Goal: Task Accomplishment & Management: Complete application form

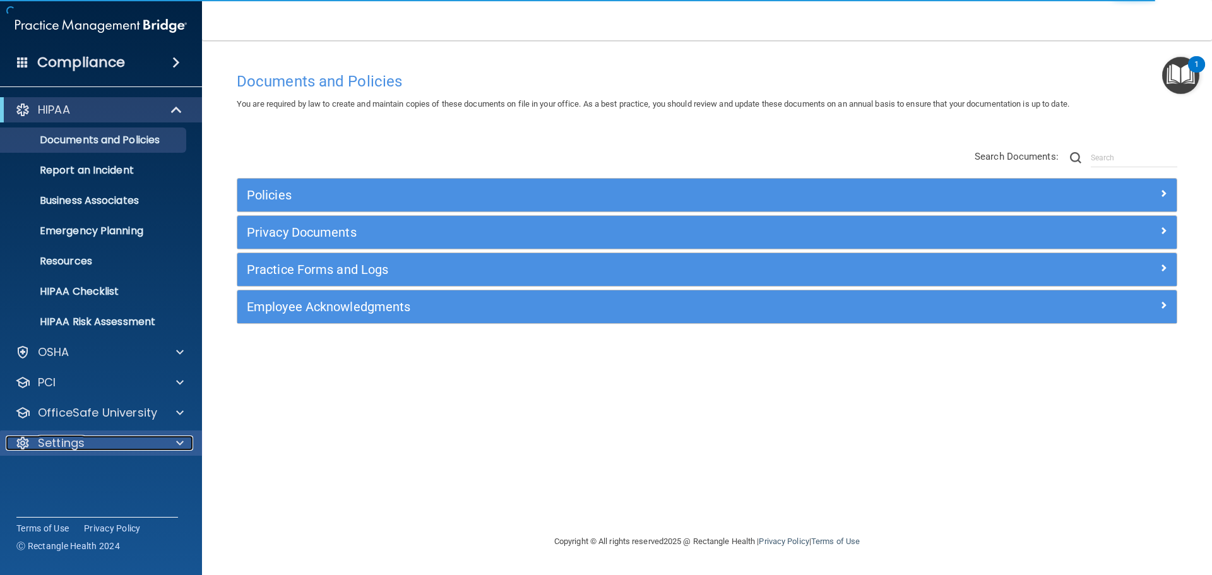
click at [180, 442] on span at bounding box center [180, 442] width 8 height 15
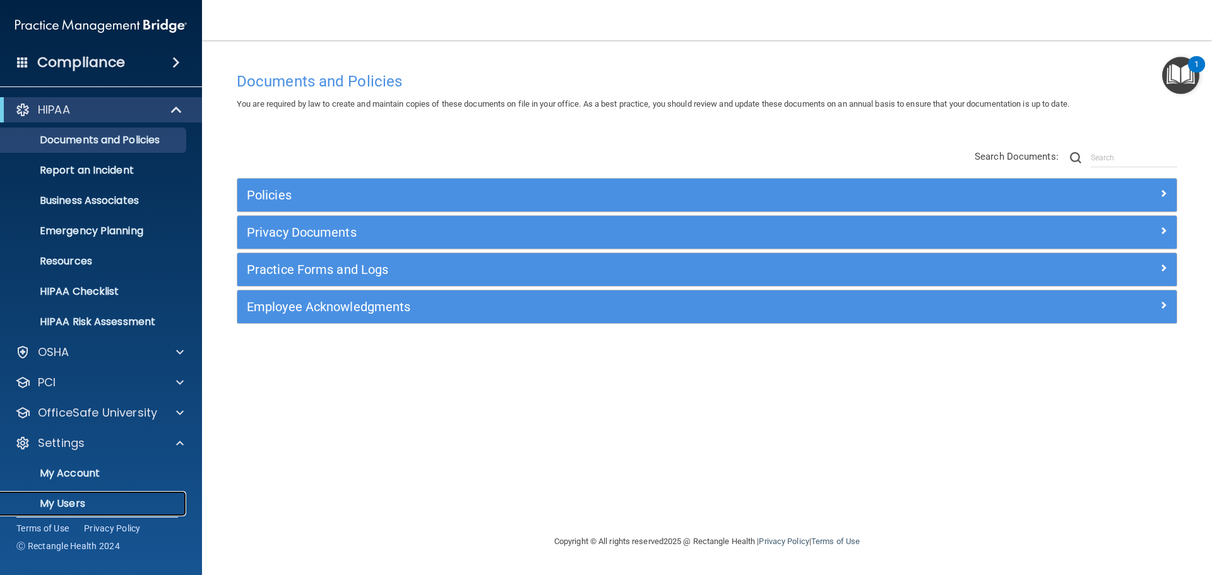
click at [62, 501] on p "My Users" at bounding box center [94, 503] width 172 height 13
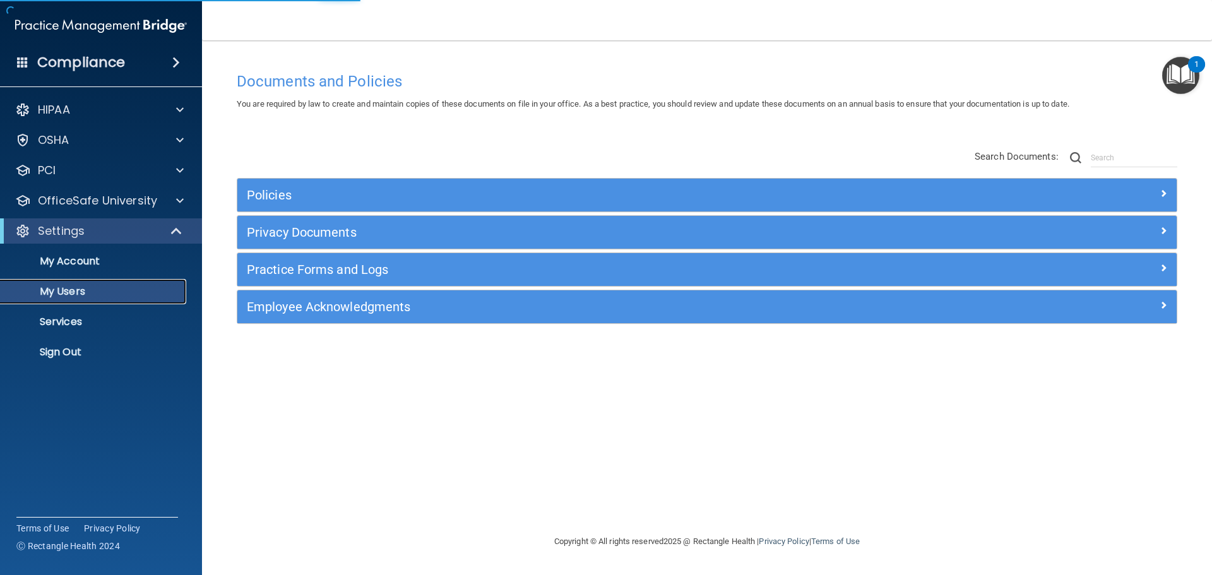
select select "20"
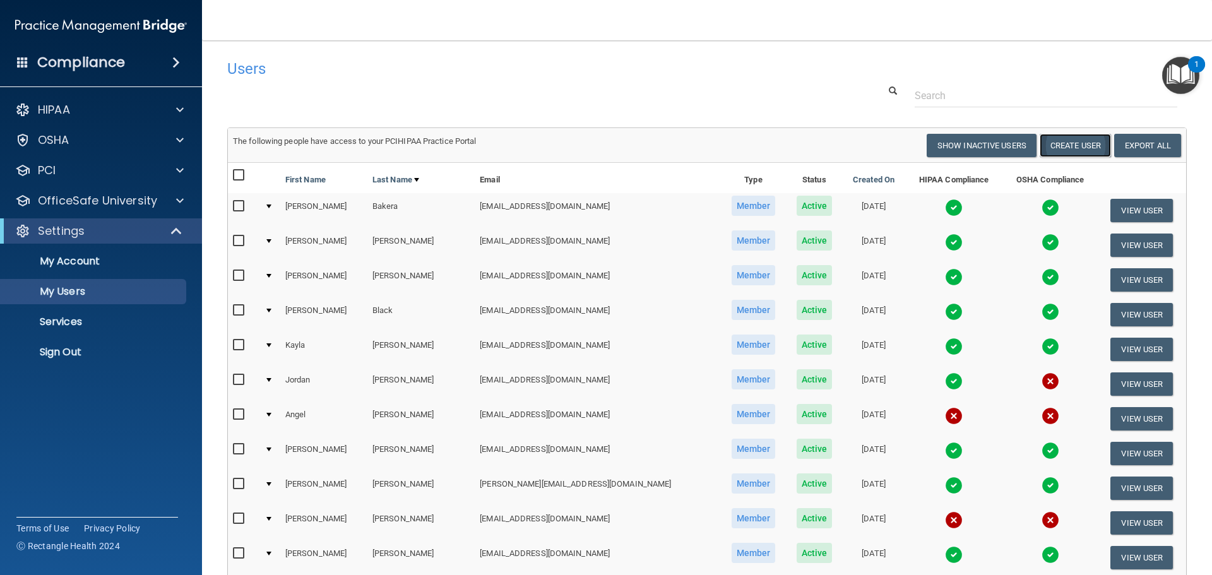
click at [1051, 142] on button "Create User" at bounding box center [1074, 145] width 71 height 23
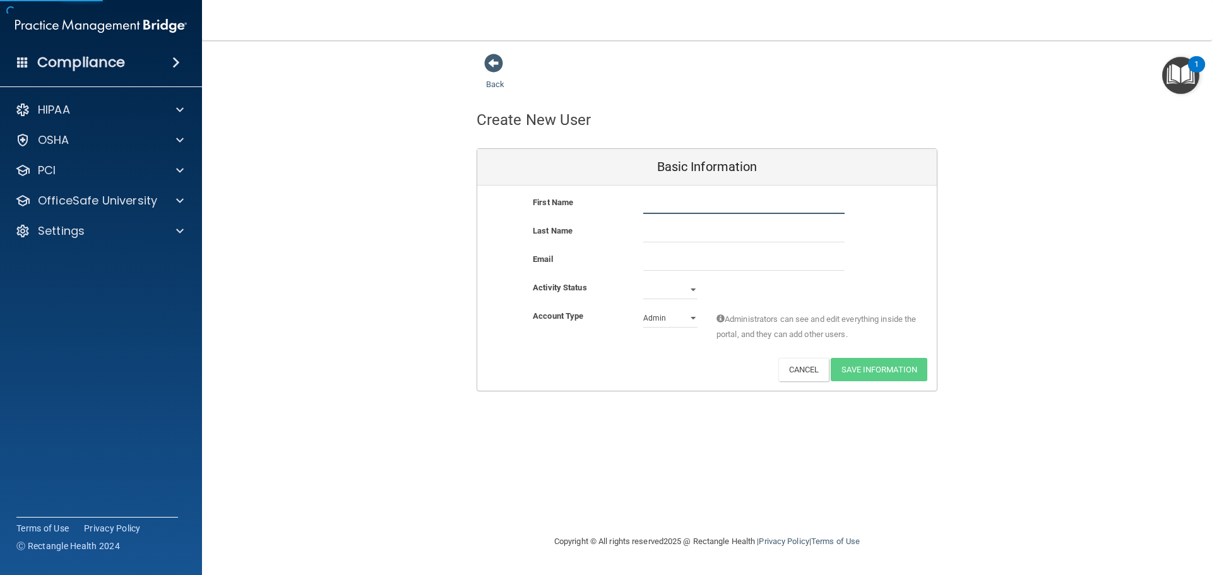
click at [666, 201] on input "text" at bounding box center [743, 204] width 201 height 19
type input "Damira"
type input "[PERSON_NAME]"
paste input ": [STREET_ADDRESS]"
type input ": [STREET_ADDRESS]"
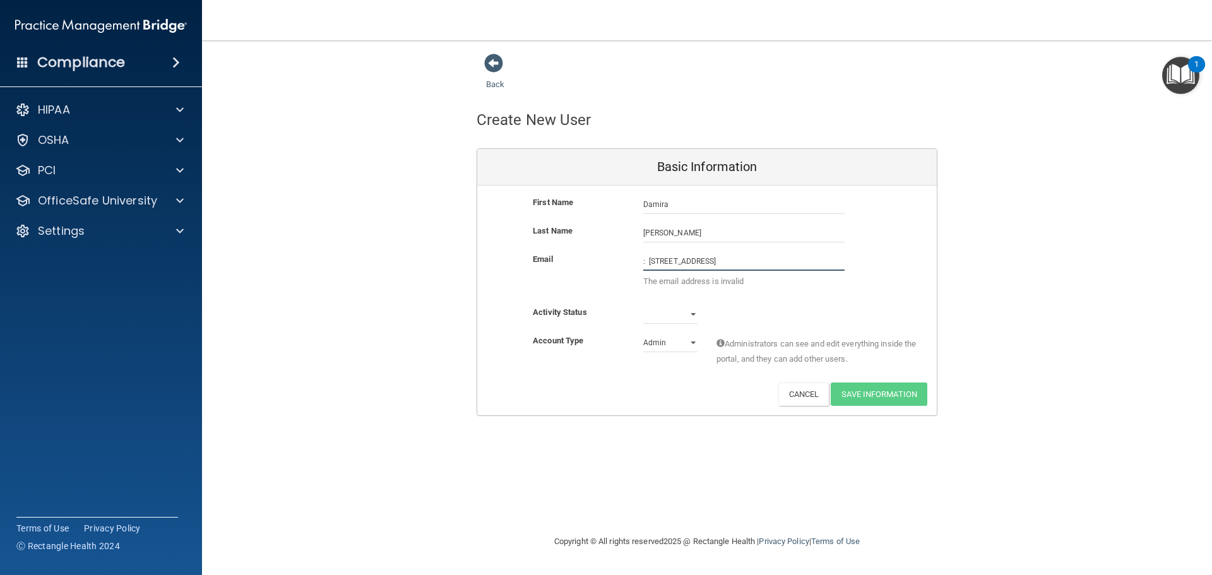
drag, startPoint x: 796, startPoint y: 259, endPoint x: 575, endPoint y: 280, distance: 221.8
click at [575, 280] on div "Email : [STREET_ADDRESS] The email address is invalid" at bounding box center [706, 274] width 459 height 44
click at [656, 259] on input "email" at bounding box center [743, 261] width 201 height 19
paste input "[EMAIL_ADDRESS][DOMAIN_NAME]"
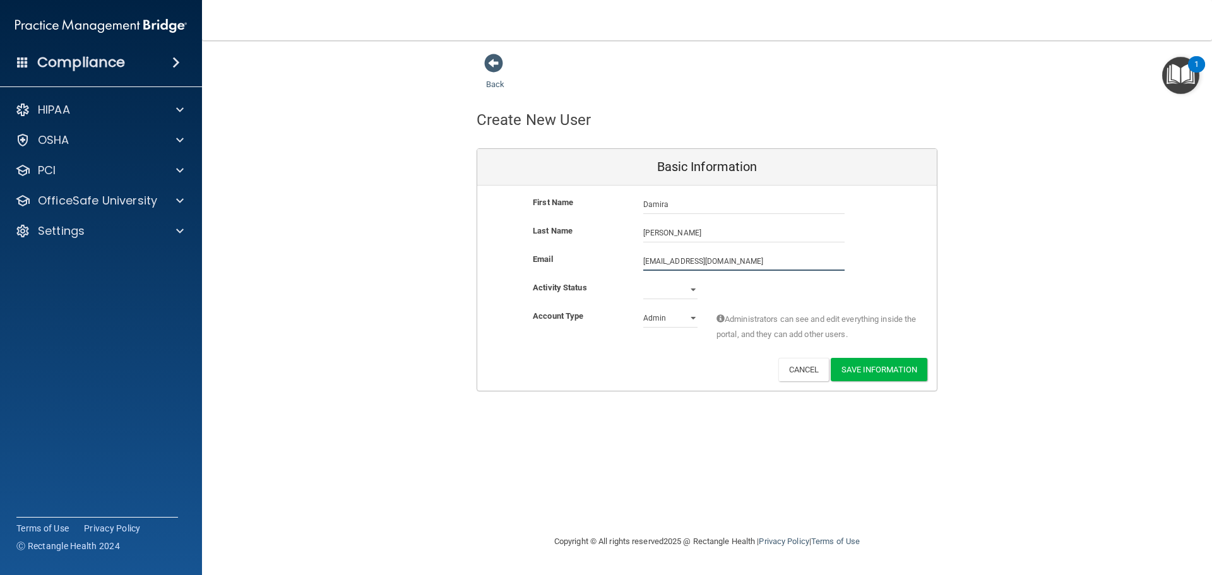
type input "[EMAIL_ADDRESS][DOMAIN_NAME]"
click at [681, 293] on select "Active Inactive" at bounding box center [670, 292] width 54 height 19
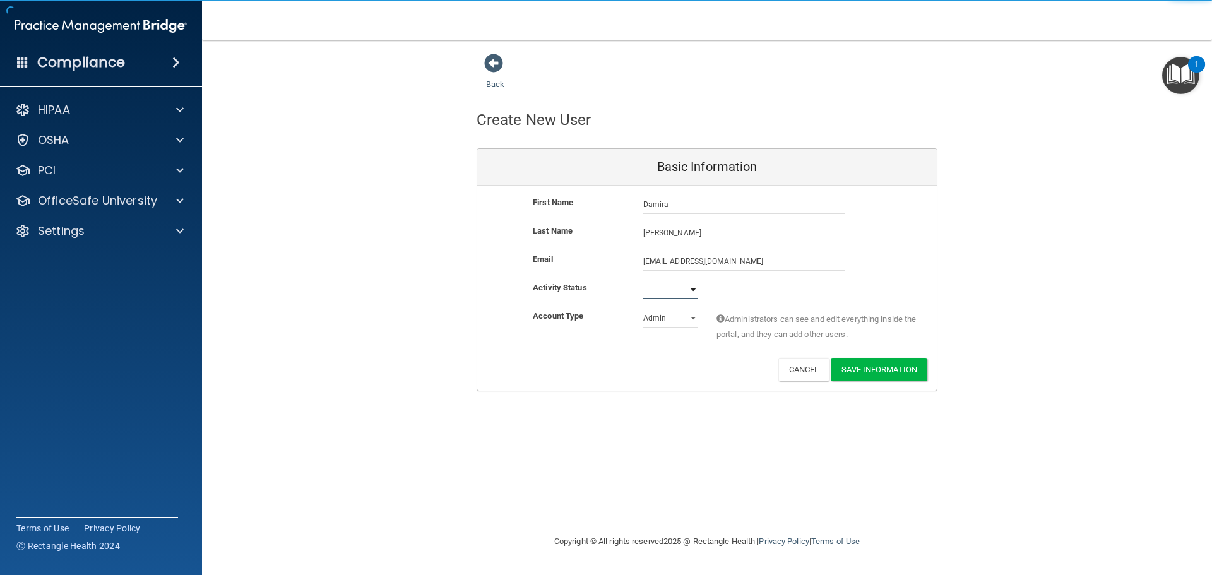
select select "active"
click at [643, 280] on select "Active Inactive" at bounding box center [670, 289] width 54 height 19
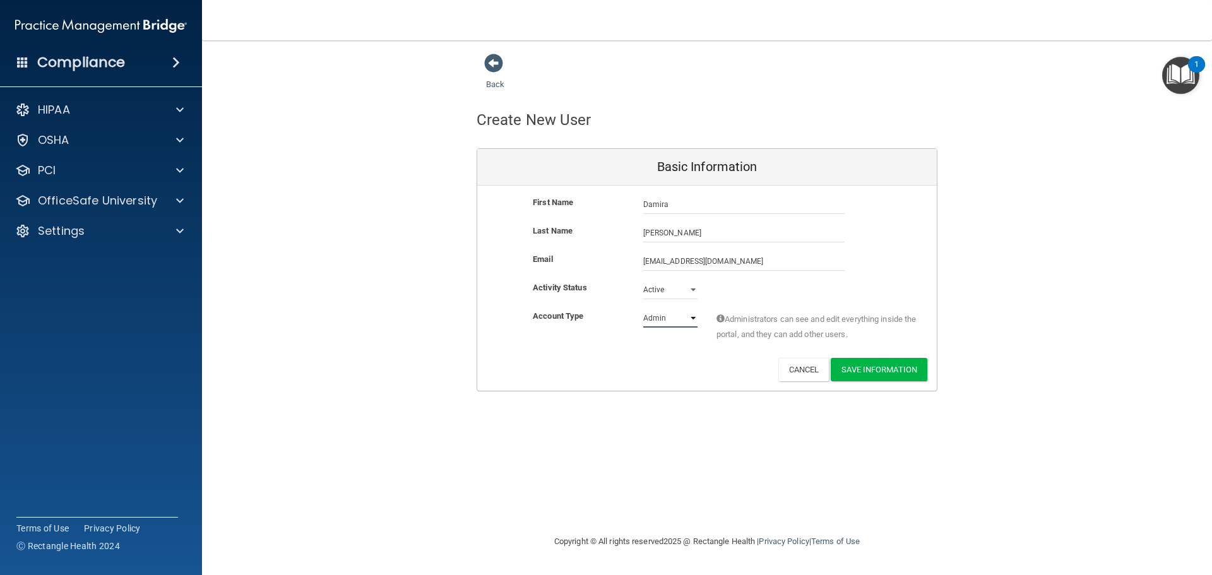
click at [661, 321] on select "Admin Member" at bounding box center [670, 318] width 54 height 19
select select "practice_member"
click at [643, 309] on select "Admin Member" at bounding box center [670, 318] width 54 height 19
click at [876, 370] on button "Save Information" at bounding box center [878, 369] width 97 height 23
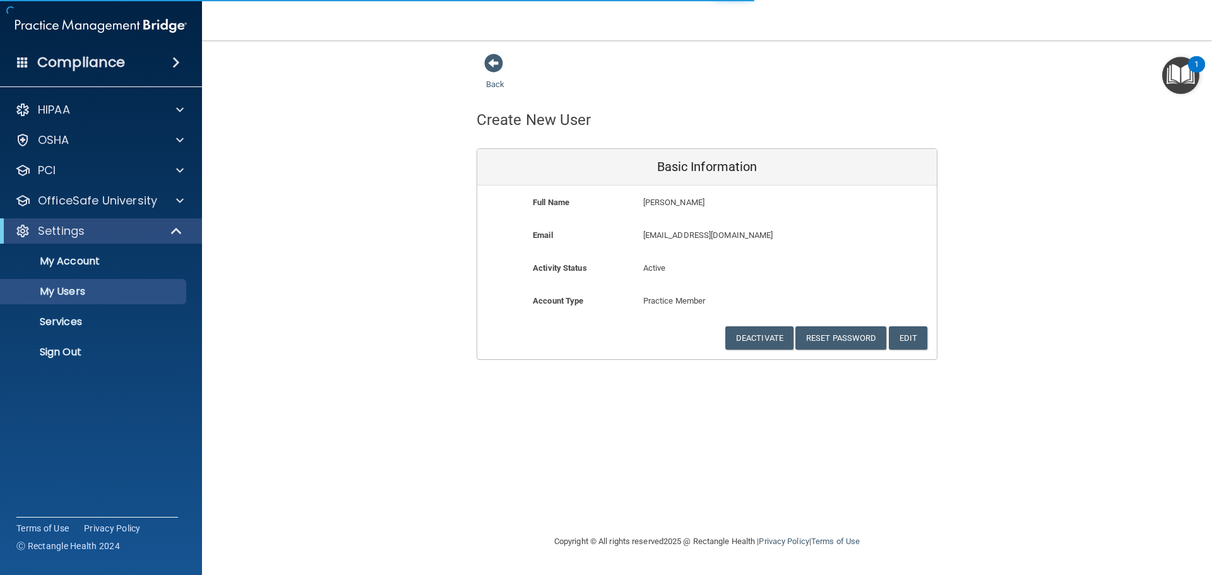
select select "20"
